Goal: Task Accomplishment & Management: Manage account settings

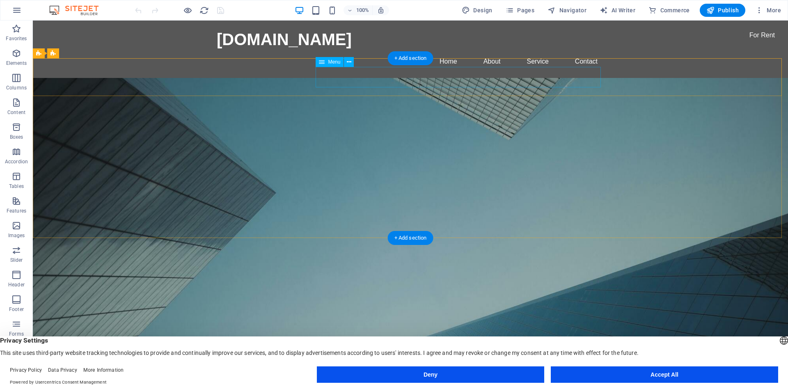
click at [381, 52] on nav "Home About Service Contact" at bounding box center [410, 62] width 387 height 20
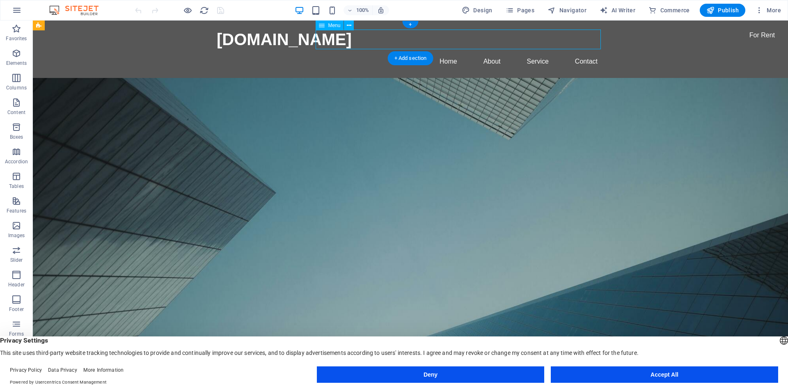
click at [381, 52] on nav "Home About Service Contact" at bounding box center [410, 62] width 387 height 20
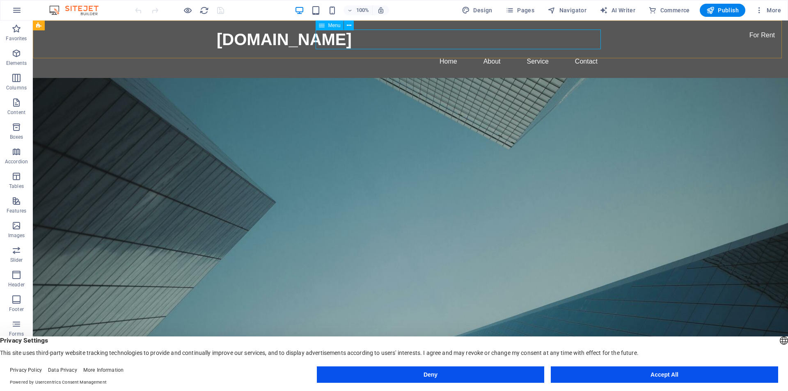
click at [334, 25] on span "Menu" at bounding box center [334, 25] width 12 height 5
click at [351, 23] on icon at bounding box center [349, 25] width 5 height 9
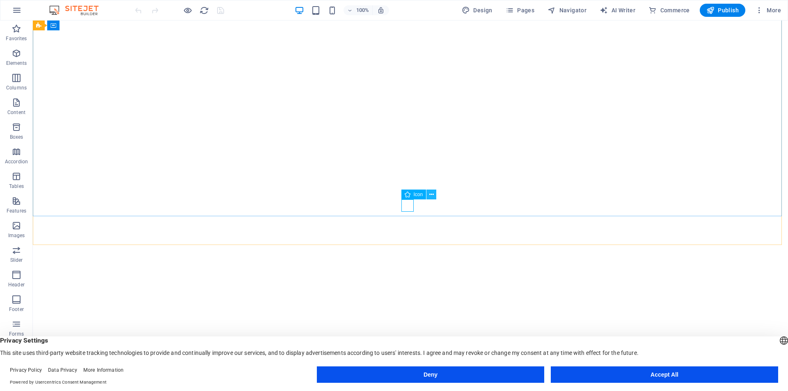
click at [428, 193] on button at bounding box center [431, 195] width 10 height 10
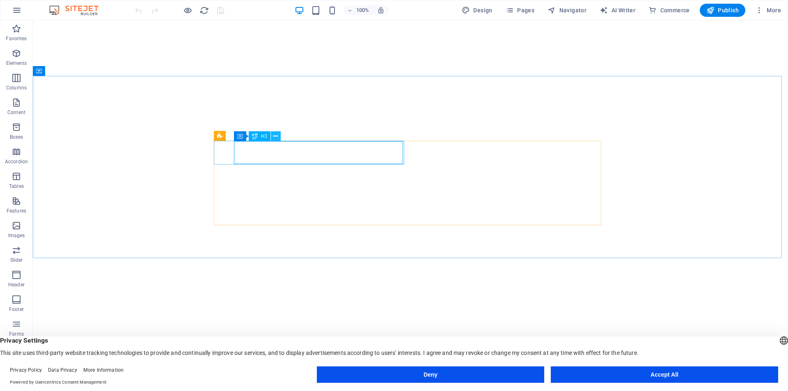
click at [277, 138] on icon at bounding box center [275, 136] width 5 height 9
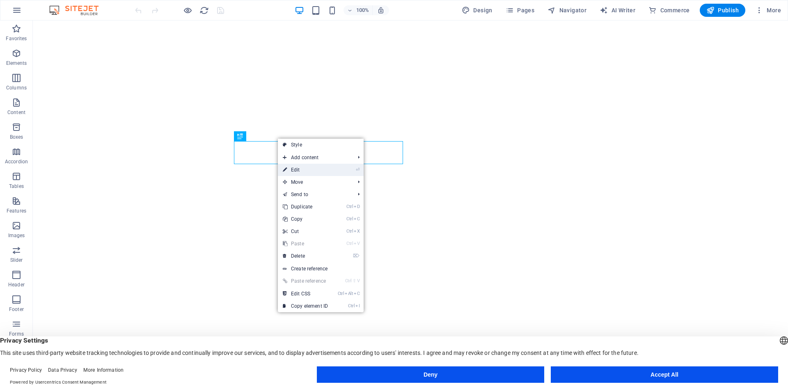
click at [293, 172] on link "⏎ Edit" at bounding box center [305, 170] width 55 height 12
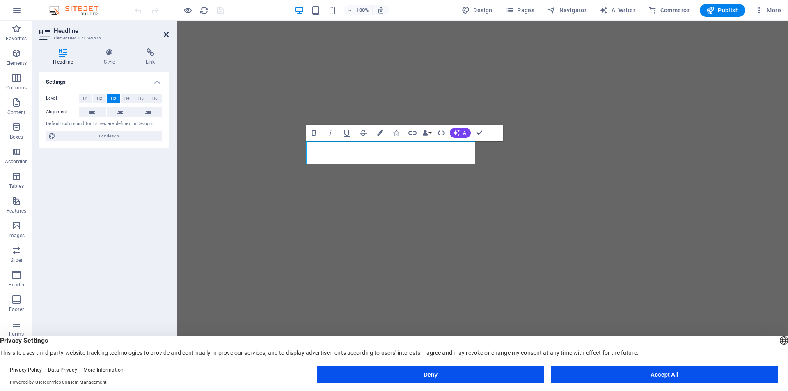
click at [167, 34] on icon at bounding box center [166, 34] width 5 height 7
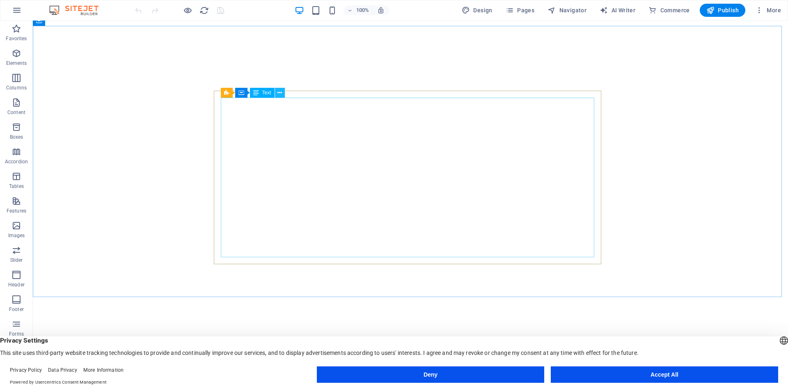
click at [281, 95] on icon at bounding box center [279, 93] width 5 height 9
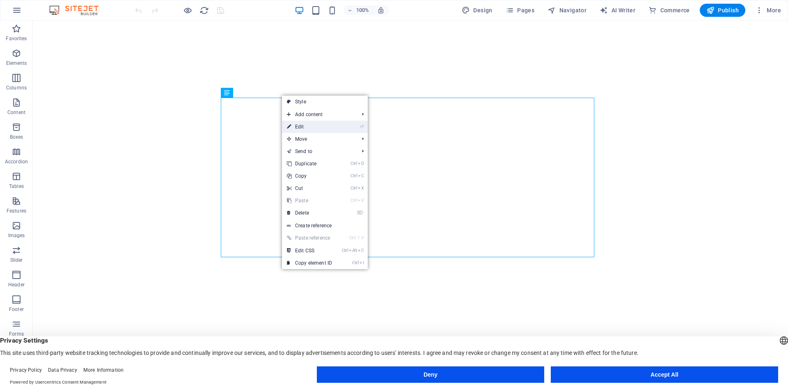
click at [300, 125] on link "⏎ Edit" at bounding box center [309, 127] width 55 height 12
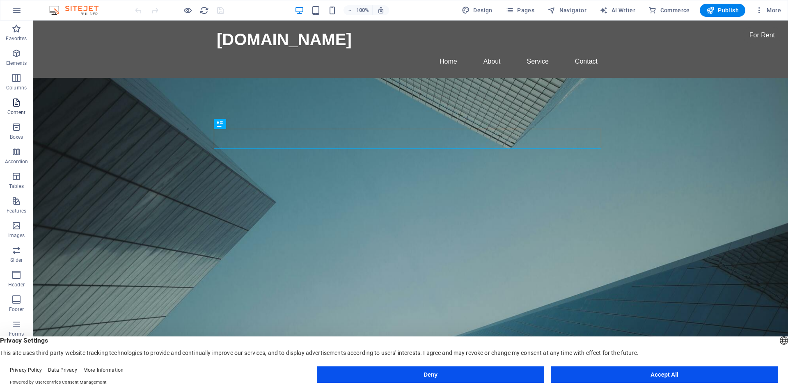
click at [14, 104] on icon "button" at bounding box center [16, 103] width 10 height 10
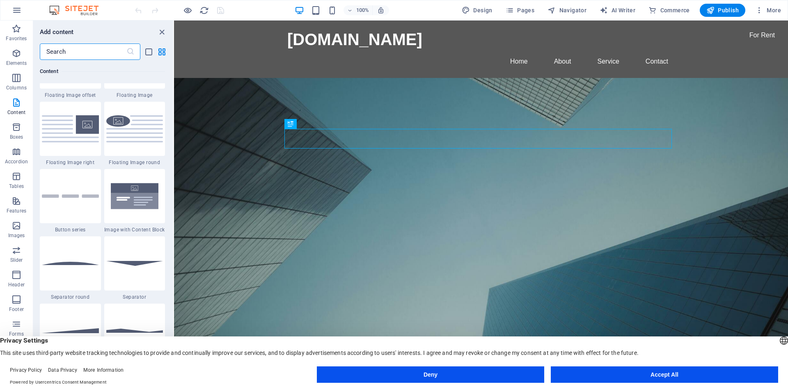
scroll to position [1846, 0]
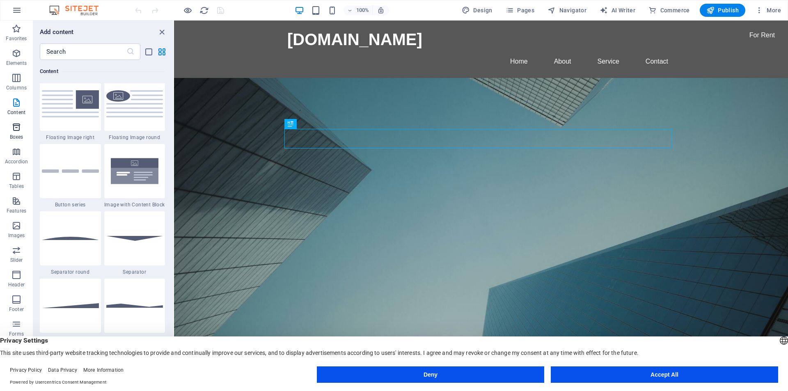
click at [17, 129] on icon "button" at bounding box center [16, 127] width 10 height 10
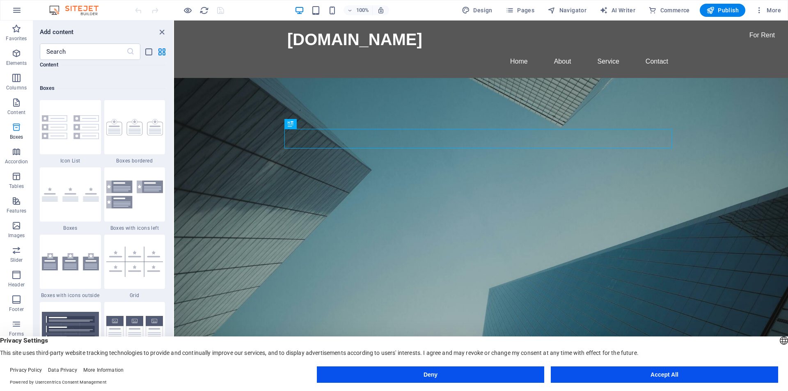
scroll to position [2264, 0]
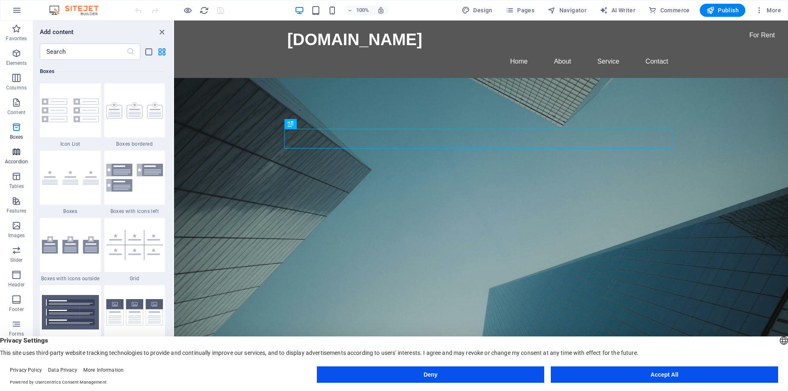
click at [19, 156] on icon "button" at bounding box center [16, 152] width 10 height 10
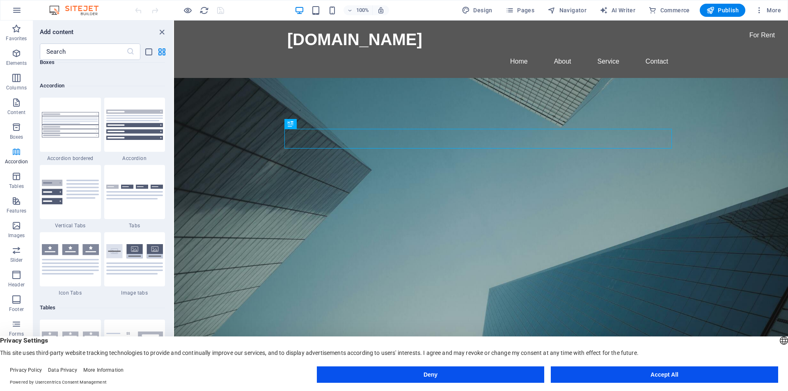
scroll to position [2620, 0]
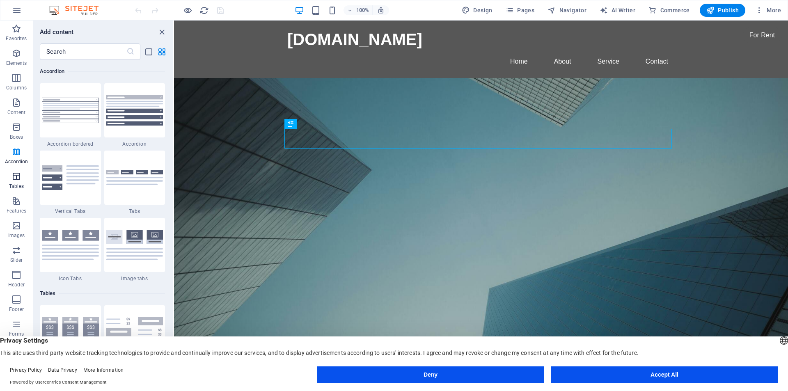
click at [19, 174] on icon "button" at bounding box center [16, 177] width 10 height 10
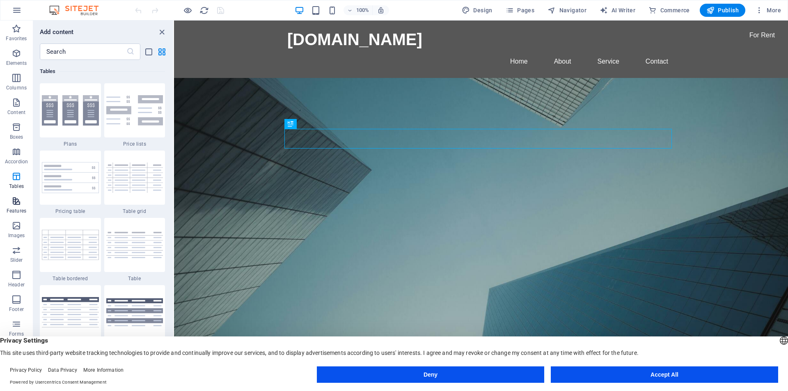
click at [17, 201] on icon "button" at bounding box center [16, 201] width 10 height 10
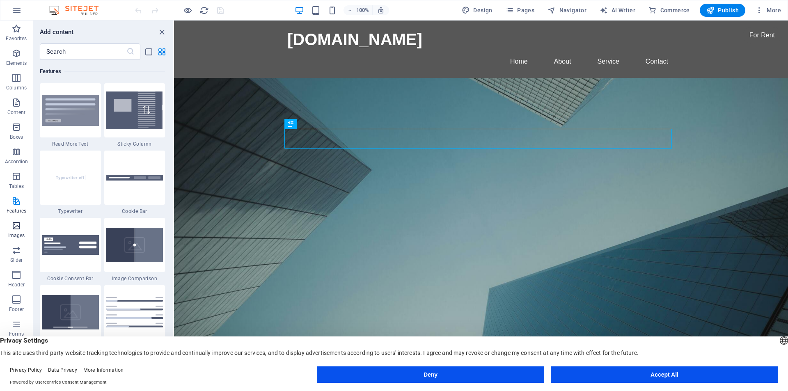
click at [17, 224] on icon "button" at bounding box center [16, 226] width 10 height 10
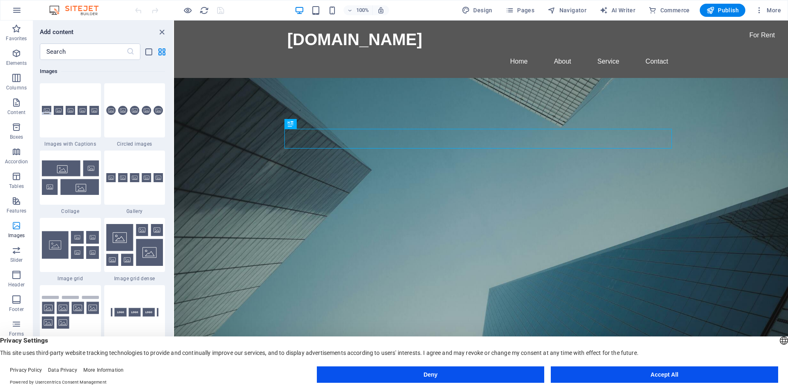
scroll to position [37, 0]
click at [18, 218] on icon "button" at bounding box center [16, 214] width 10 height 10
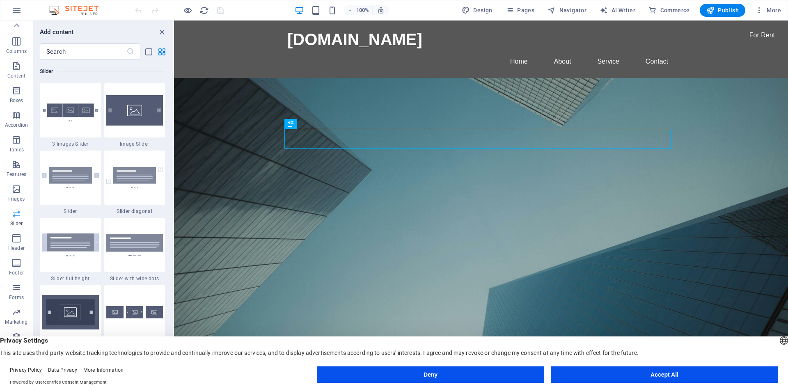
scroll to position [4653, 0]
click at [18, 244] on span "Header" at bounding box center [16, 244] width 33 height 20
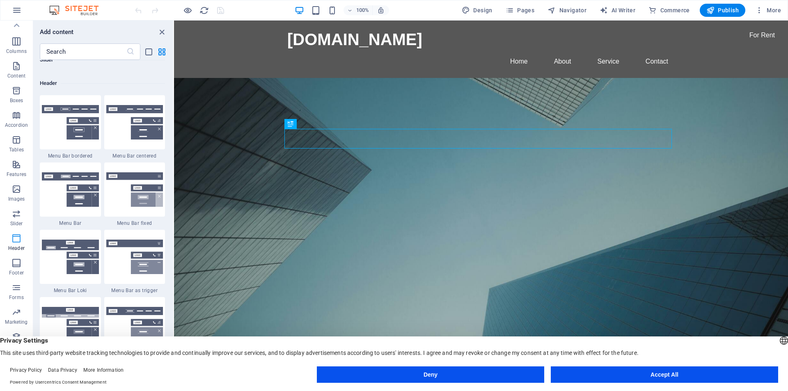
scroll to position [4942, 0]
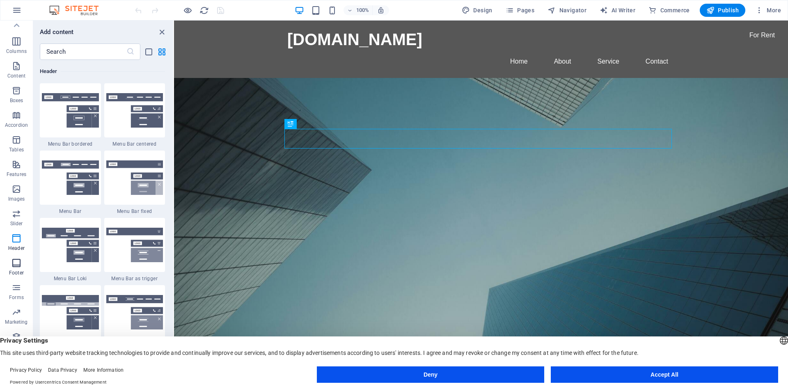
click at [14, 266] on icon "button" at bounding box center [16, 263] width 10 height 10
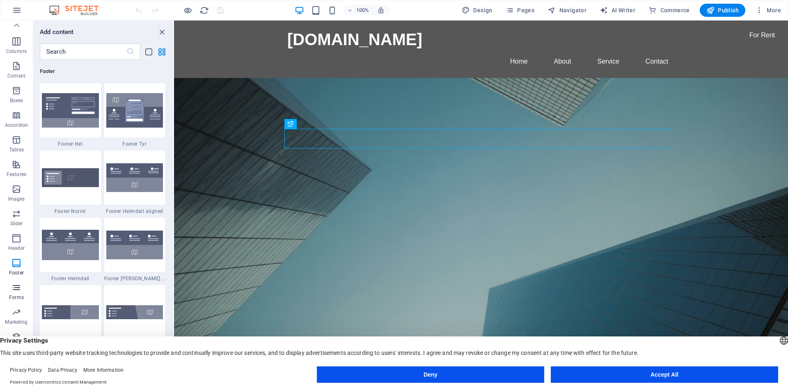
click at [16, 286] on icon "button" at bounding box center [16, 288] width 10 height 10
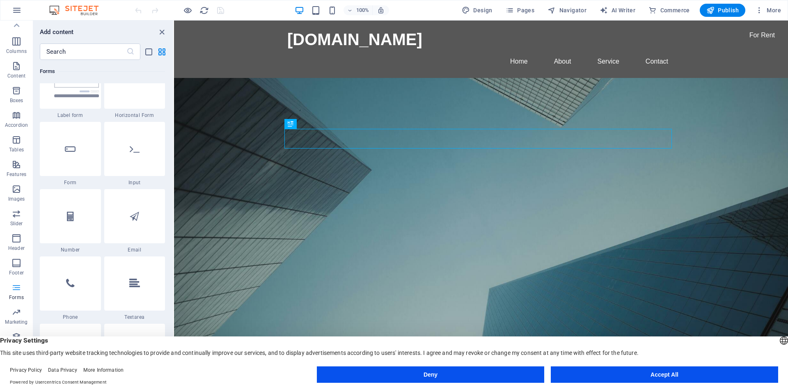
scroll to position [6156, 0]
click at [16, 314] on icon "button" at bounding box center [16, 312] width 10 height 10
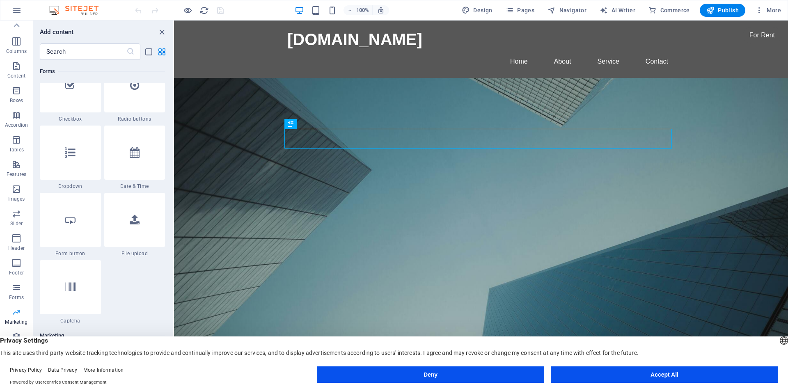
scroll to position [6685, 0]
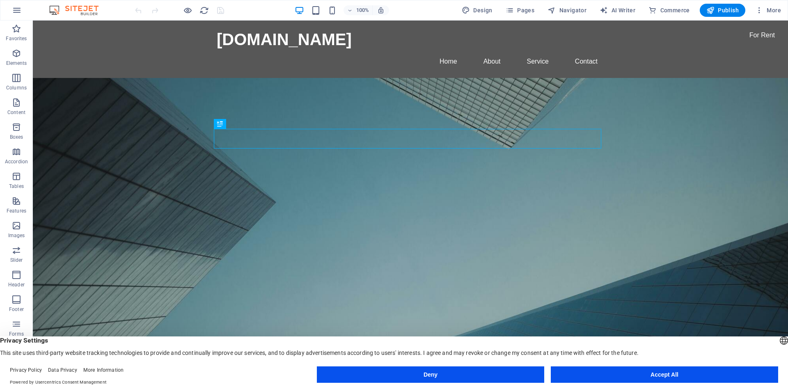
click at [688, 373] on button "Accept All" at bounding box center [664, 374] width 227 height 16
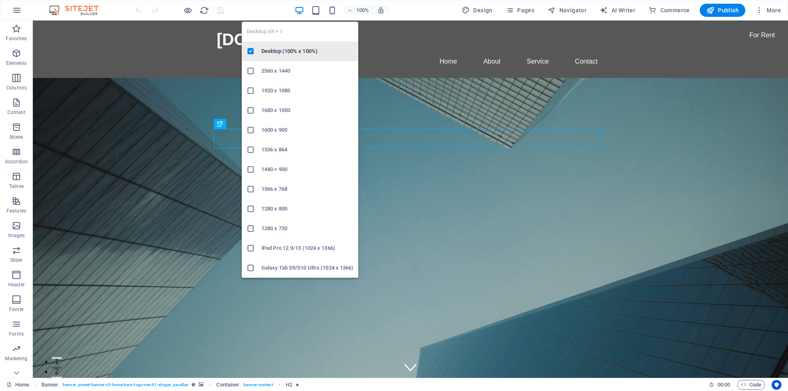
drag, startPoint x: 268, startPoint y: 50, endPoint x: 235, endPoint y: 30, distance: 38.5
click at [268, 50] on h6 "Desktop (100% x 100%)" at bounding box center [307, 51] width 92 height 10
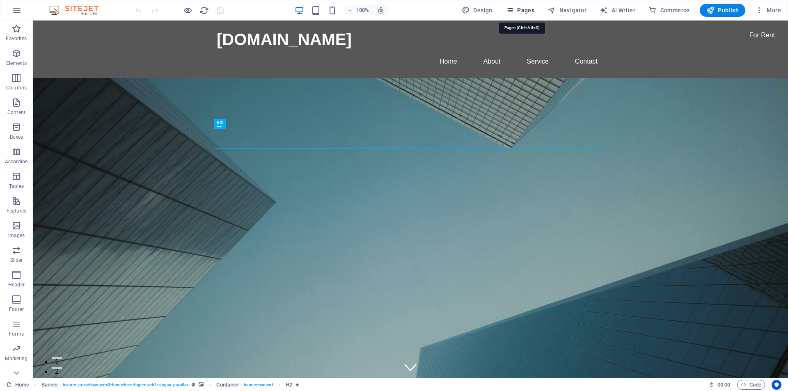
click at [520, 9] on span "Pages" at bounding box center [520, 10] width 29 height 8
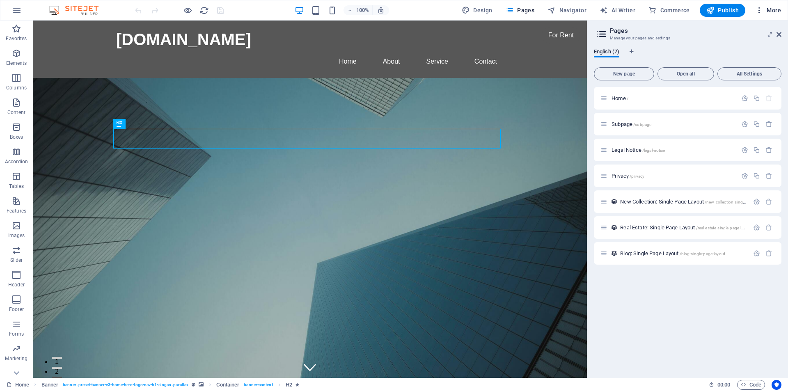
click at [758, 13] on icon "button" at bounding box center [759, 10] width 8 height 8
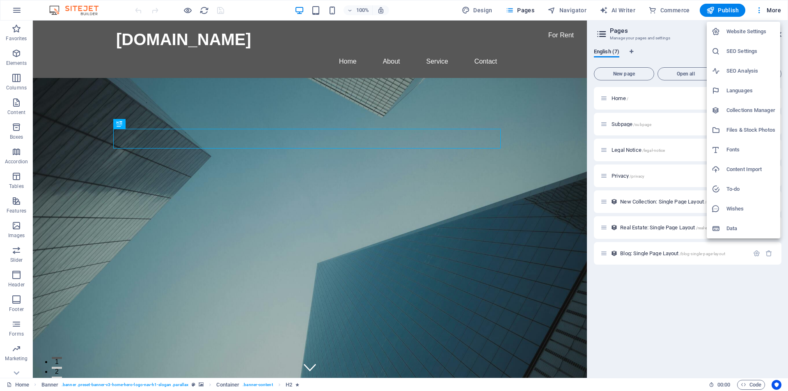
click at [749, 30] on h6 "Website Settings" at bounding box center [750, 32] width 49 height 10
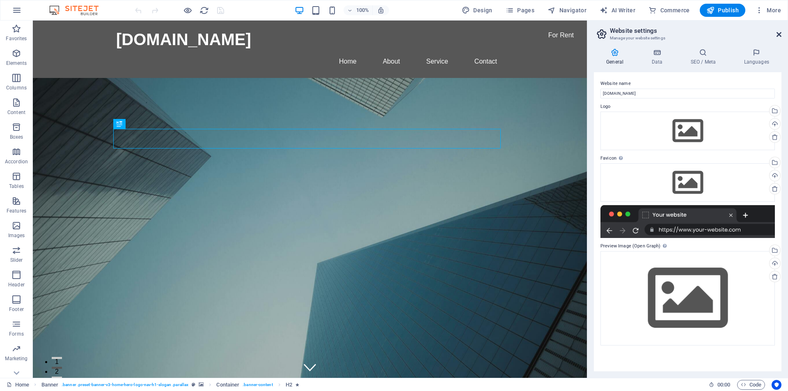
click at [777, 32] on icon at bounding box center [778, 34] width 5 height 7
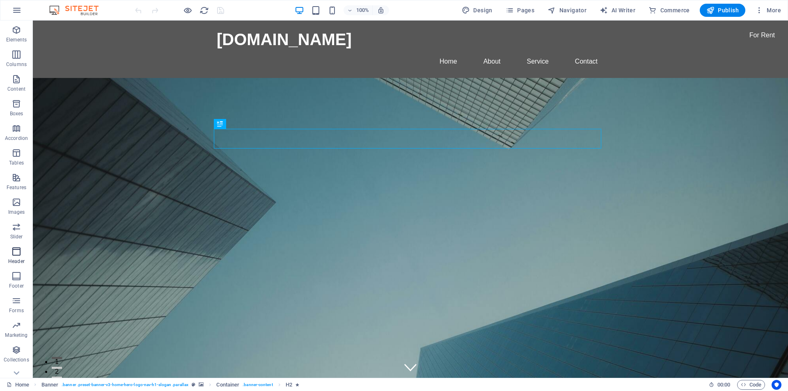
scroll to position [37, 0]
